Goal: Check status: Check status

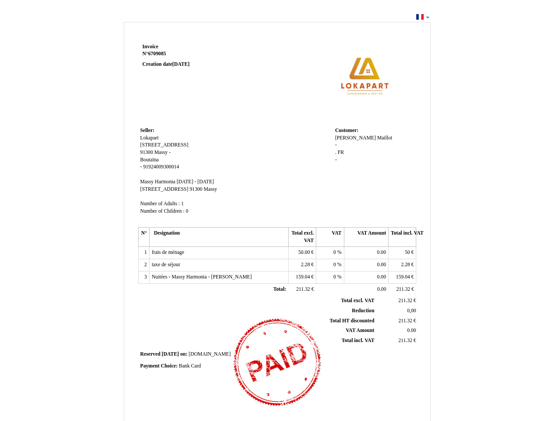
click at [151, 47] on span "Invoice" at bounding box center [151, 47] width 16 height 6
click at [158, 54] on span "6709085" at bounding box center [157, 54] width 18 height 6
click at [148, 130] on span "Seller:" at bounding box center [147, 131] width 14 height 6
click at [150, 138] on span "Lokapart" at bounding box center [149, 138] width 18 height 6
click at [154, 145] on span "[STREET_ADDRESS]" at bounding box center [164, 145] width 48 height 6
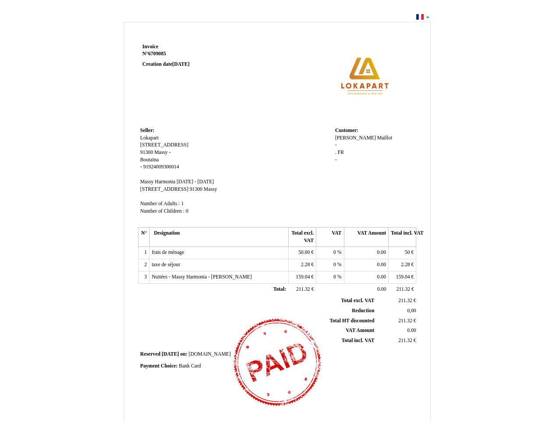
click at [148, 152] on span "91300" at bounding box center [146, 153] width 13 height 6
click at [162, 152] on span "Massy" at bounding box center [162, 153] width 14 height 6
click at [150, 160] on span "Boutaïna" at bounding box center [149, 160] width 18 height 6
click at [161, 167] on span "91924009300014" at bounding box center [161, 167] width 36 height 6
click at [158, 182] on span "Massy Harmonia" at bounding box center [157, 182] width 35 height 6
